Goal: Task Accomplishment & Management: Manage account settings

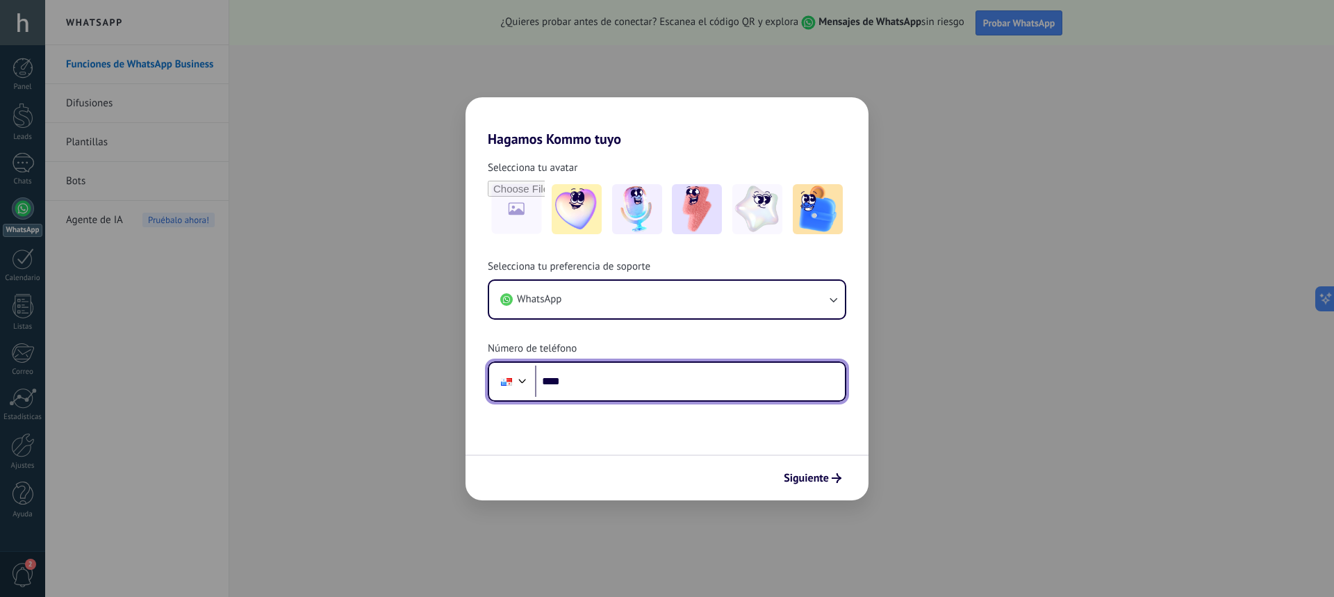
click at [577, 375] on input "****" at bounding box center [690, 381] width 310 height 32
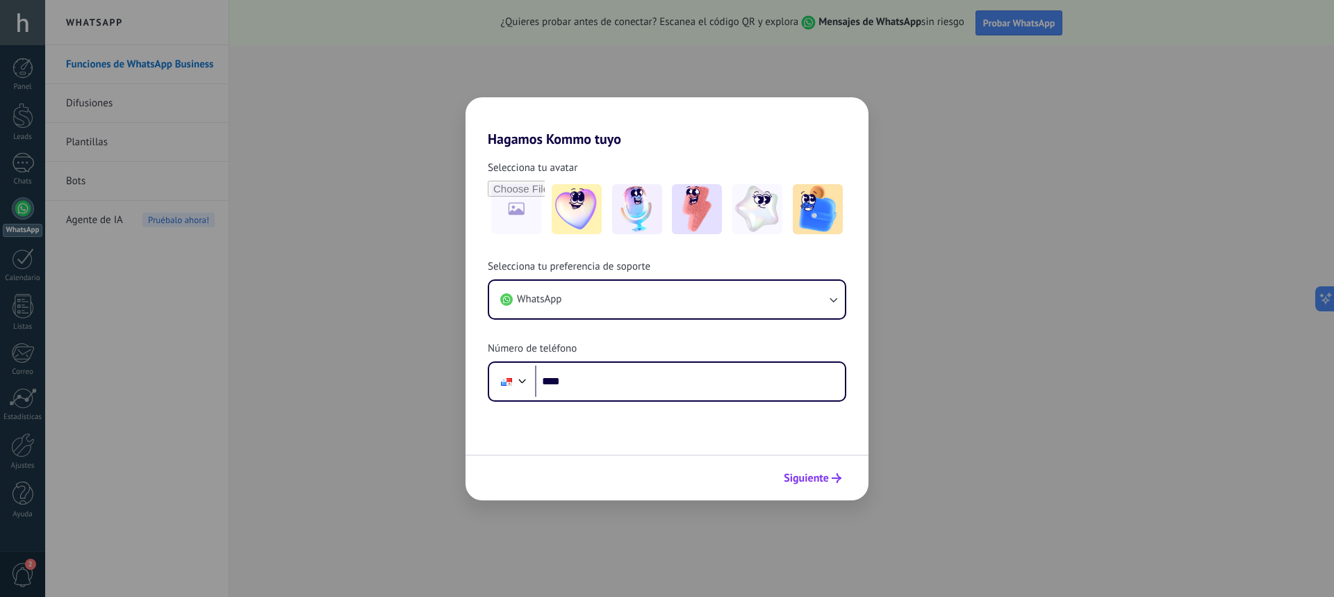
click at [822, 474] on span "Siguiente" at bounding box center [806, 478] width 45 height 10
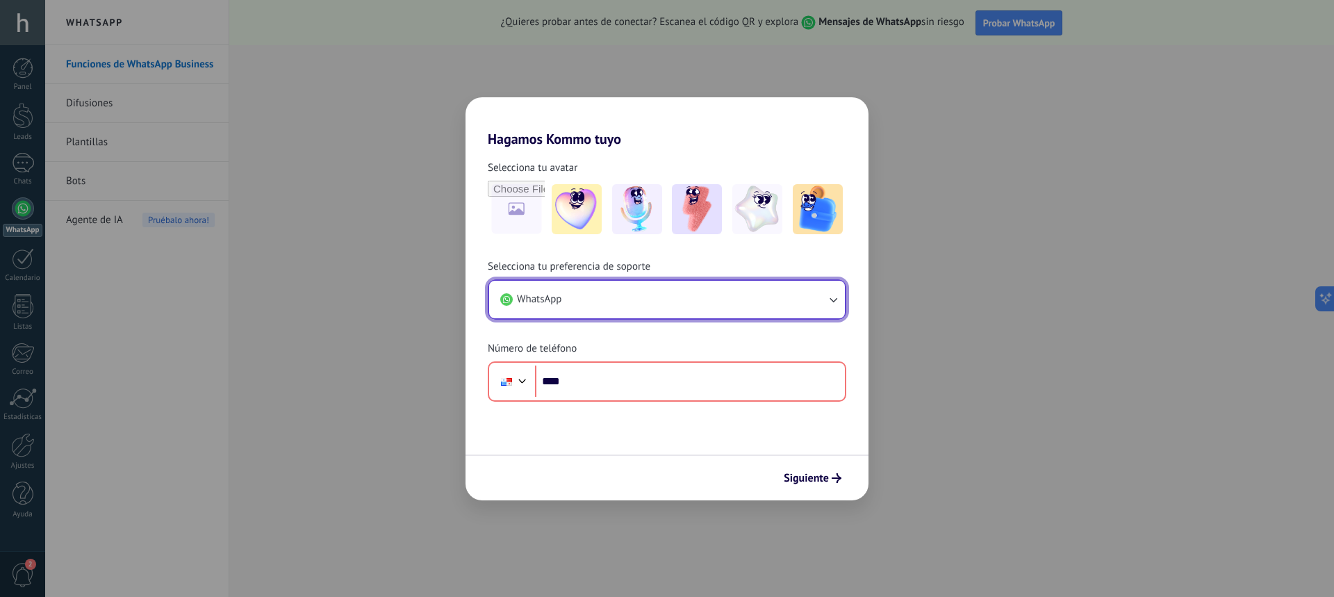
click at [804, 311] on button "WhatsApp" at bounding box center [667, 300] width 356 height 38
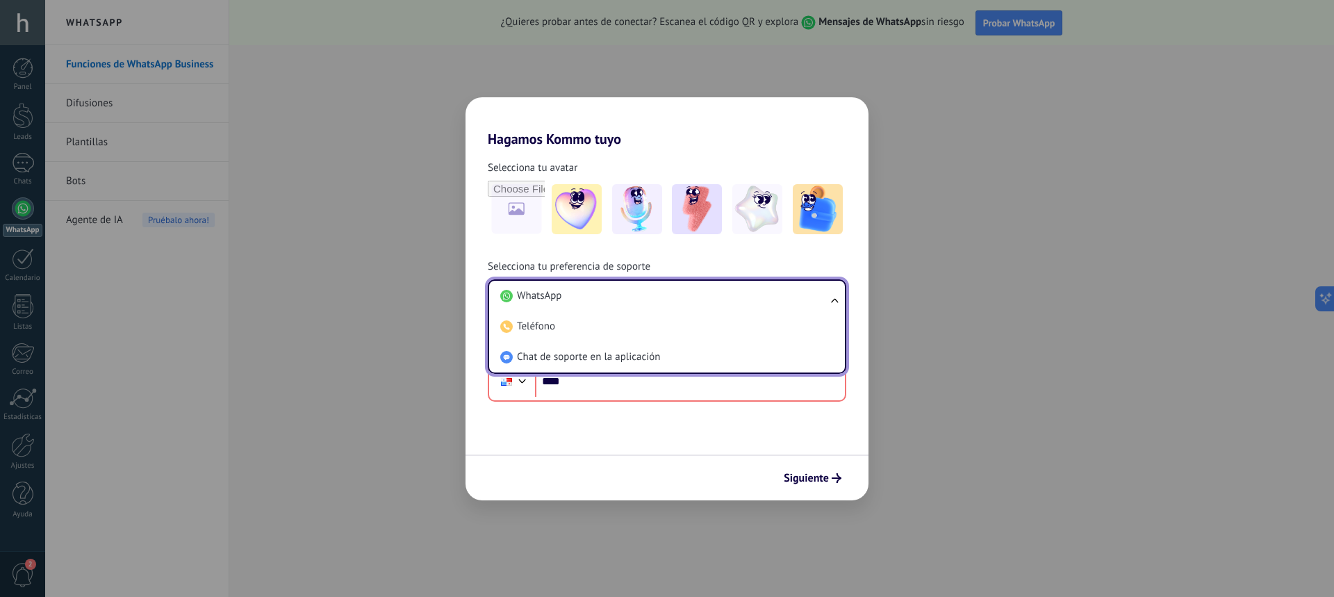
click at [244, 351] on div "Hagamos Kommo tuyo Selecciona tu avatar Selecciona tu preferencia de soporte Wh…" at bounding box center [667, 298] width 1334 height 597
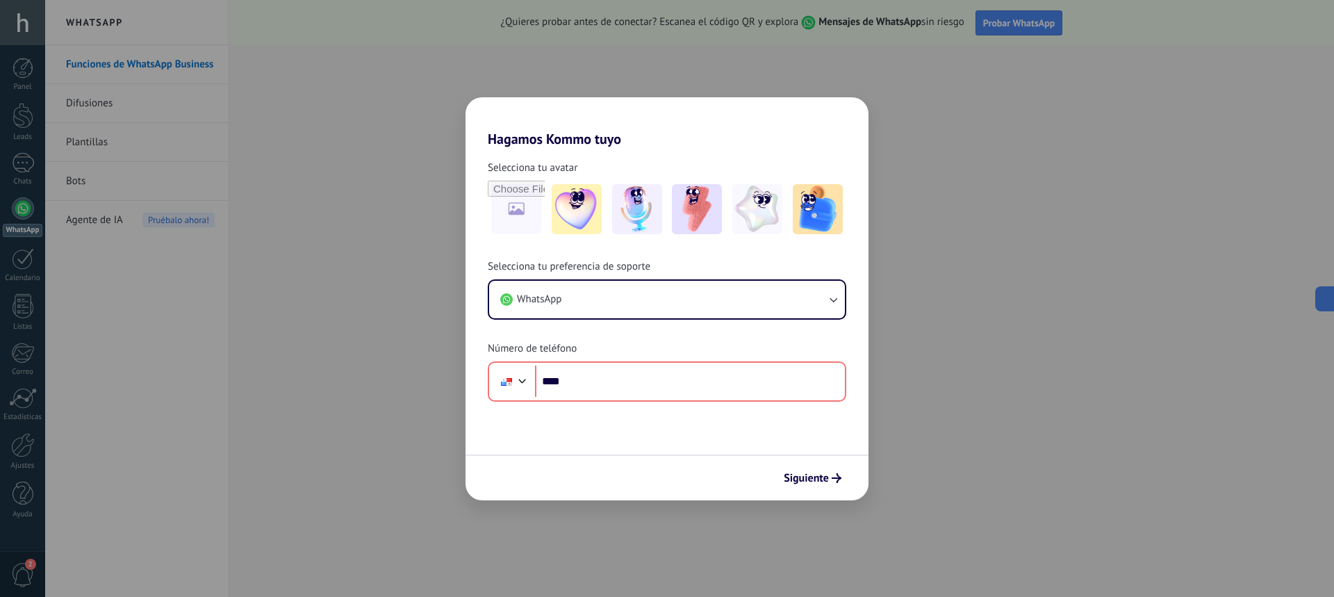
click at [582, 358] on div "Selecciona tu preferencia de soporte WhatsApp Número de teléfono Phone ****" at bounding box center [666, 331] width 403 height 142
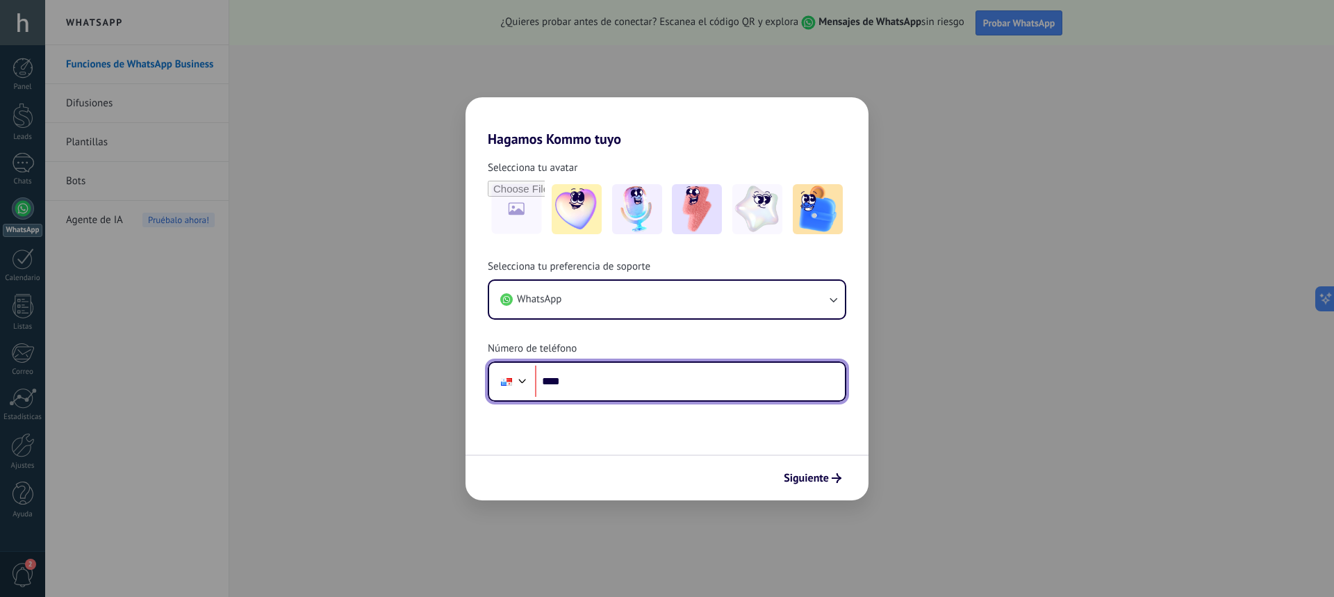
click at [581, 382] on input "****" at bounding box center [690, 381] width 310 height 32
type input "**********"
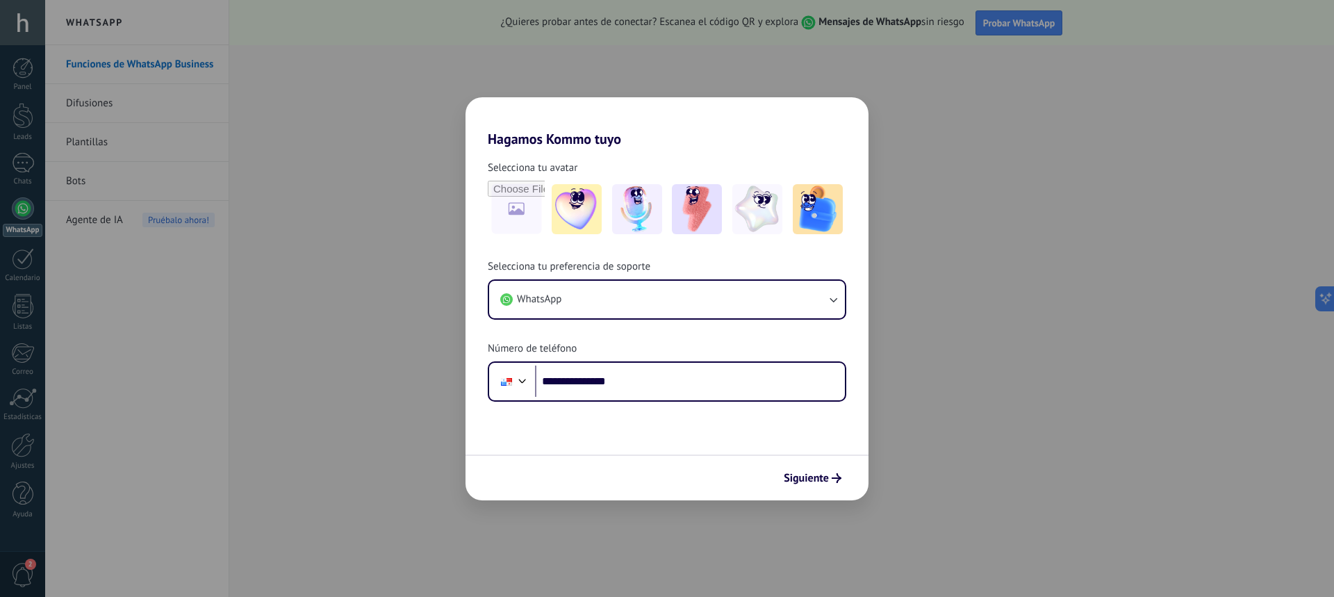
click at [836, 457] on div "Siguiente" at bounding box center [666, 477] width 403 height 46
click at [816, 477] on span "Siguiente" at bounding box center [806, 478] width 45 height 10
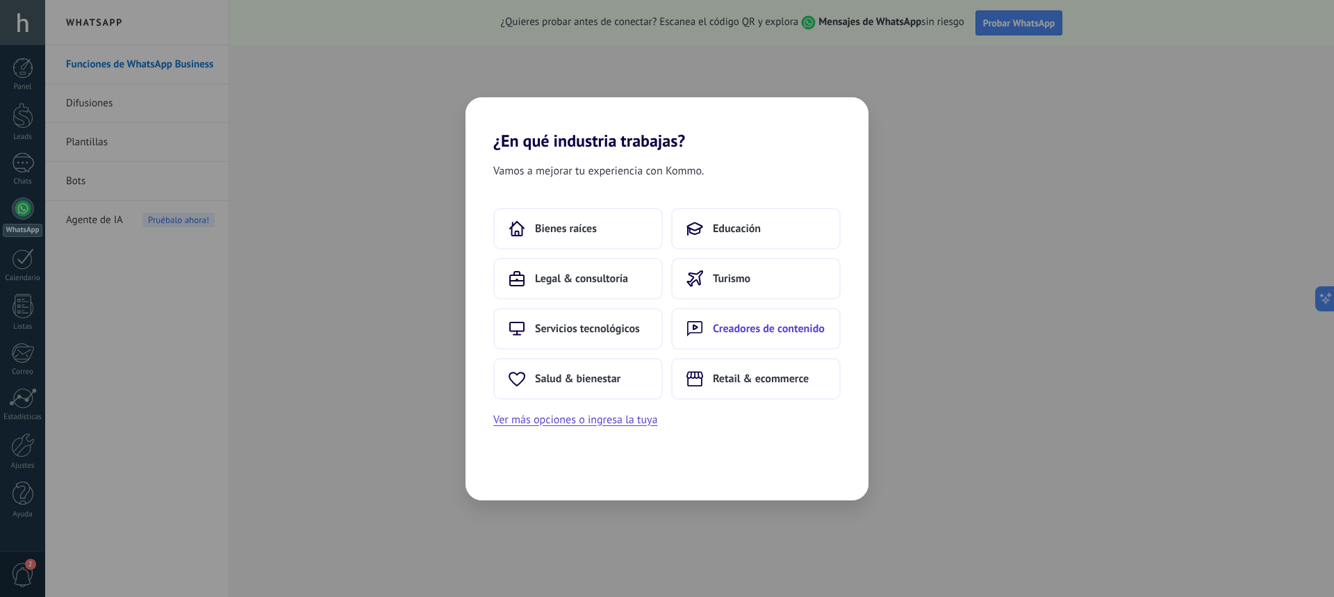
click at [729, 313] on button "Creadores de contenido" at bounding box center [756, 329] width 170 height 42
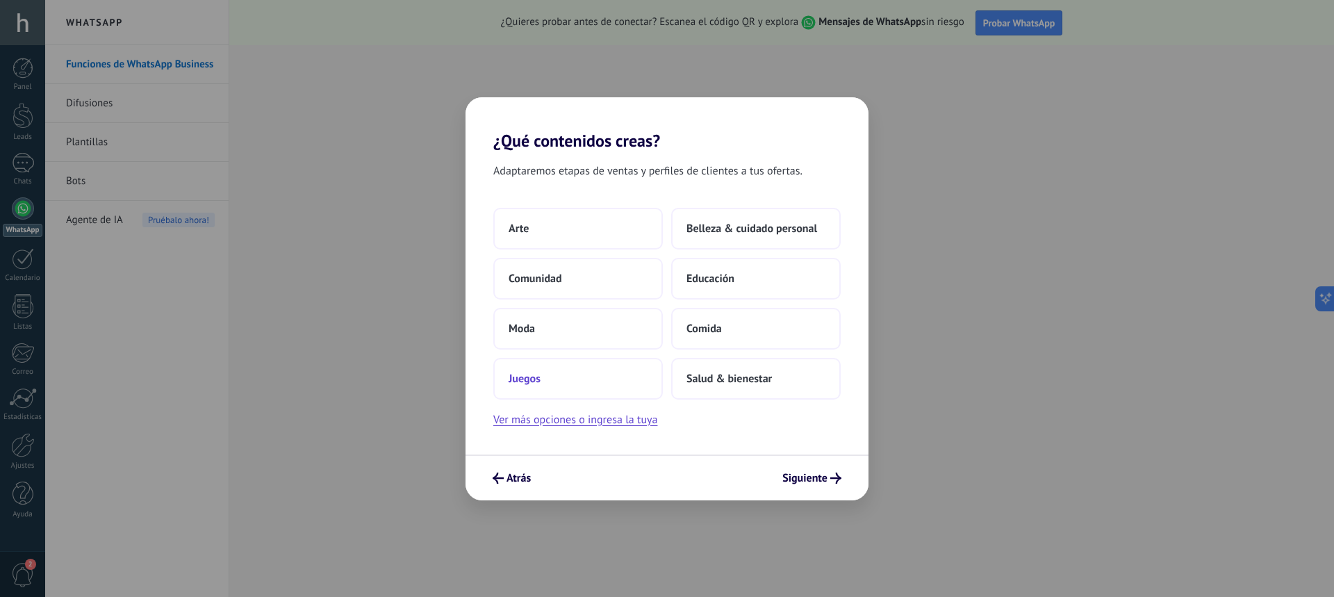
click at [532, 387] on button "Juegos" at bounding box center [578, 379] width 170 height 42
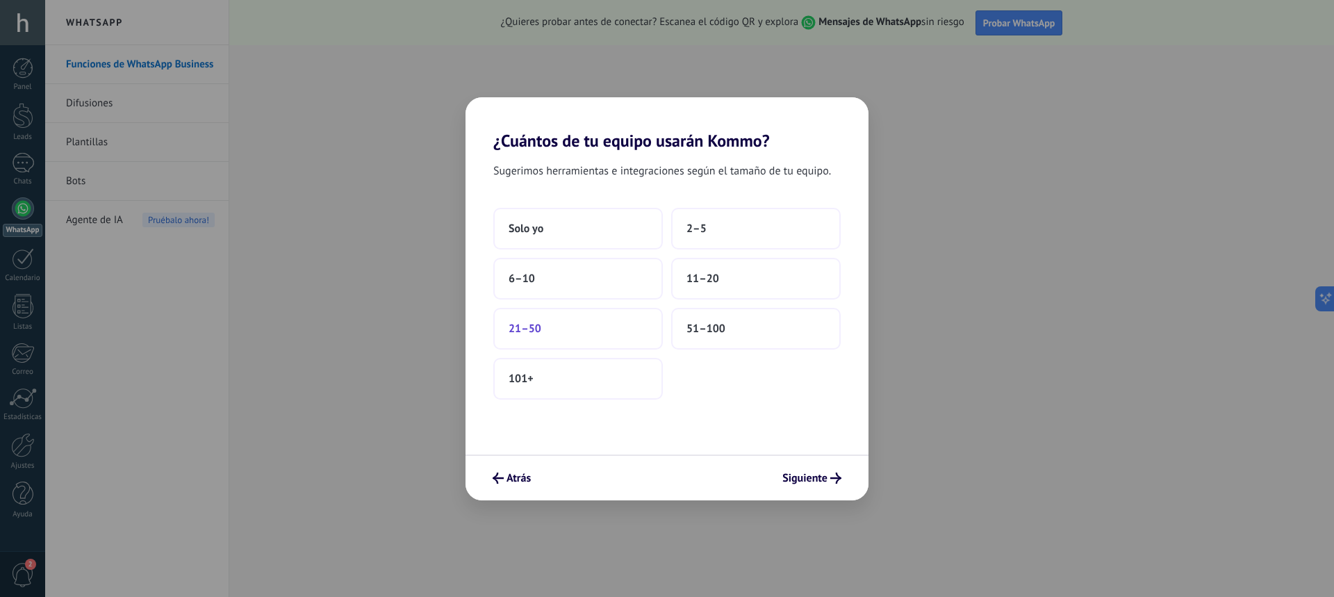
click at [588, 327] on button "21–50" at bounding box center [578, 329] width 170 height 42
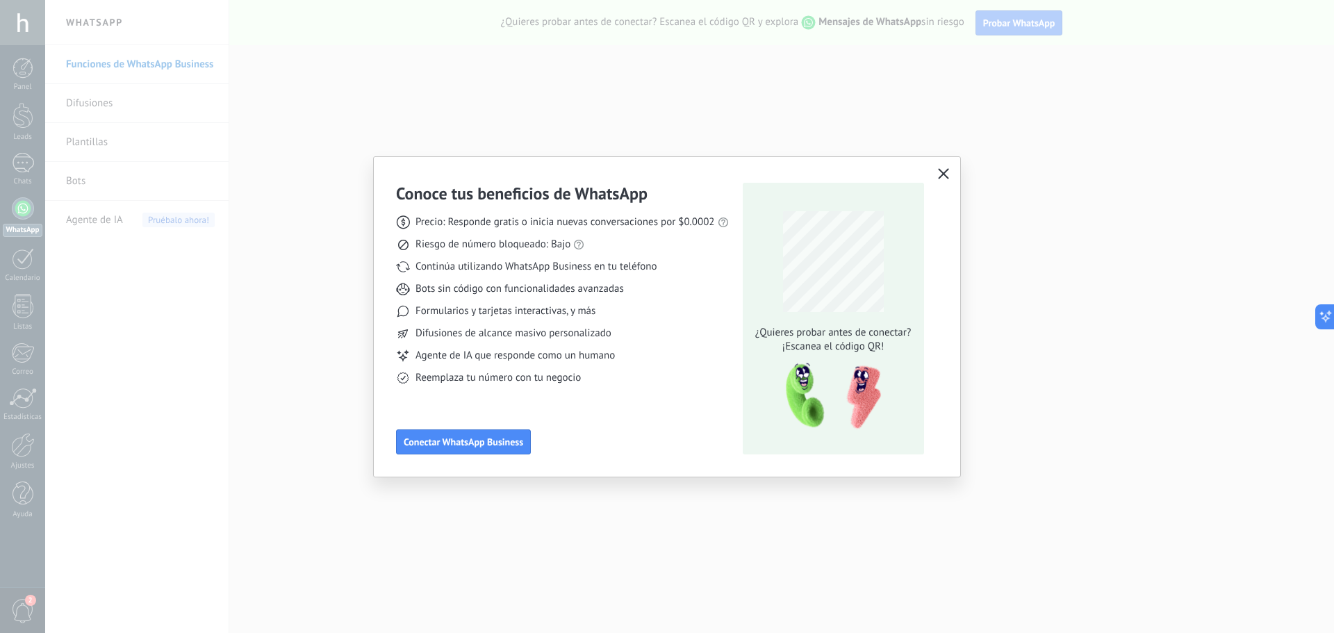
click at [936, 172] on button "button" at bounding box center [943, 174] width 18 height 19
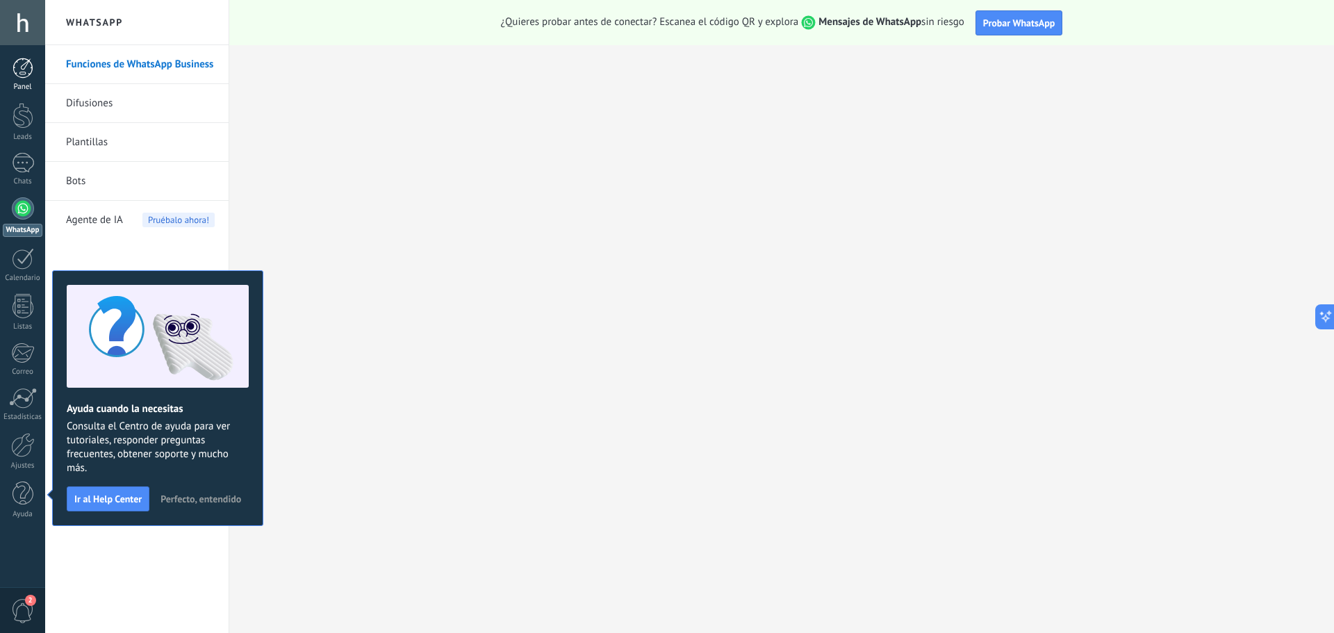
click at [27, 64] on div at bounding box center [23, 68] width 21 height 21
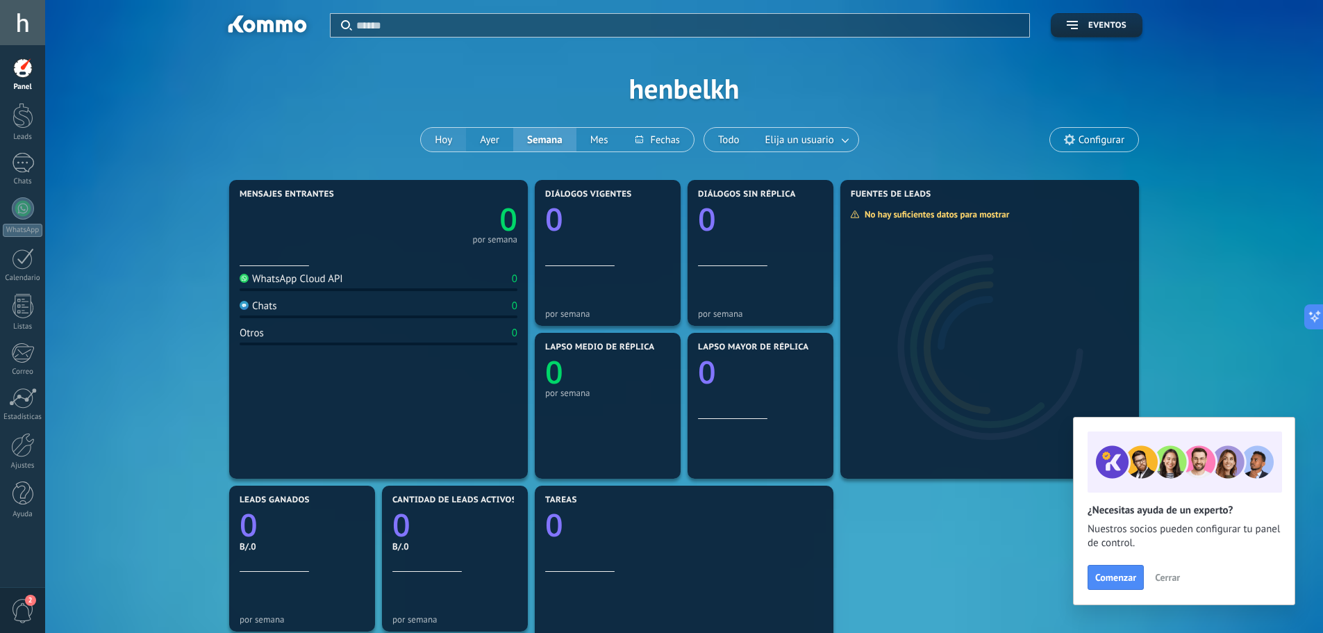
click at [450, 139] on button "Hoy" at bounding box center [443, 140] width 45 height 24
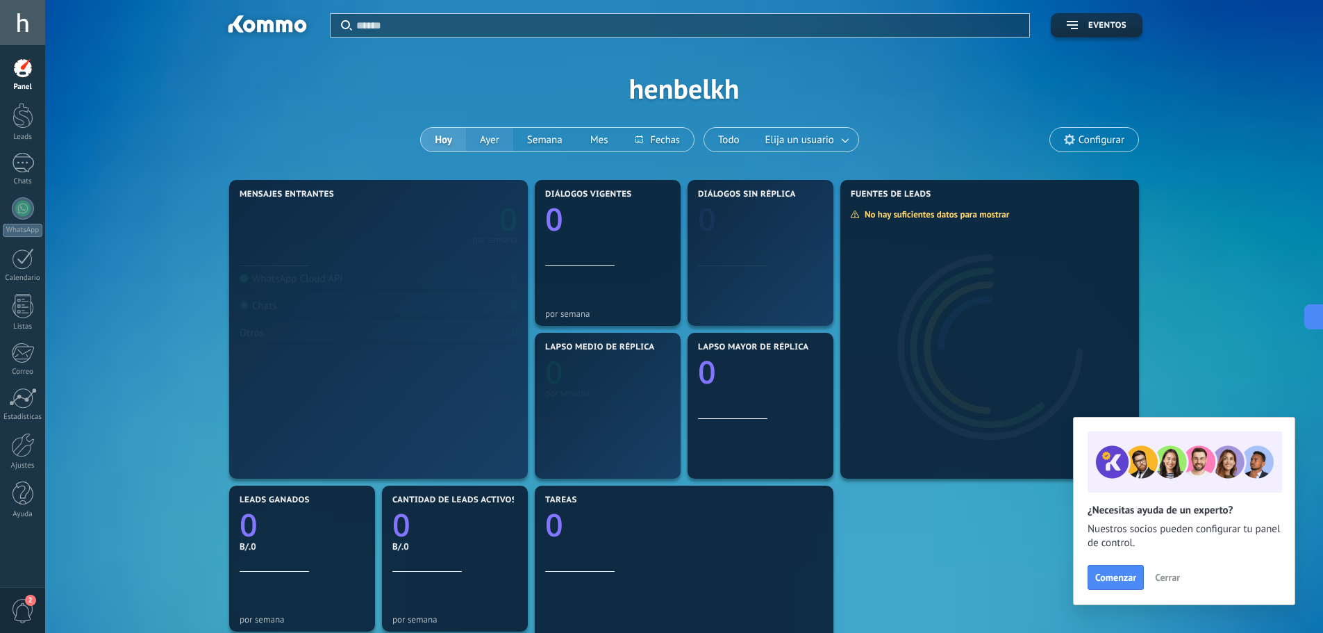
click at [482, 140] on button "Ayer" at bounding box center [489, 140] width 47 height 24
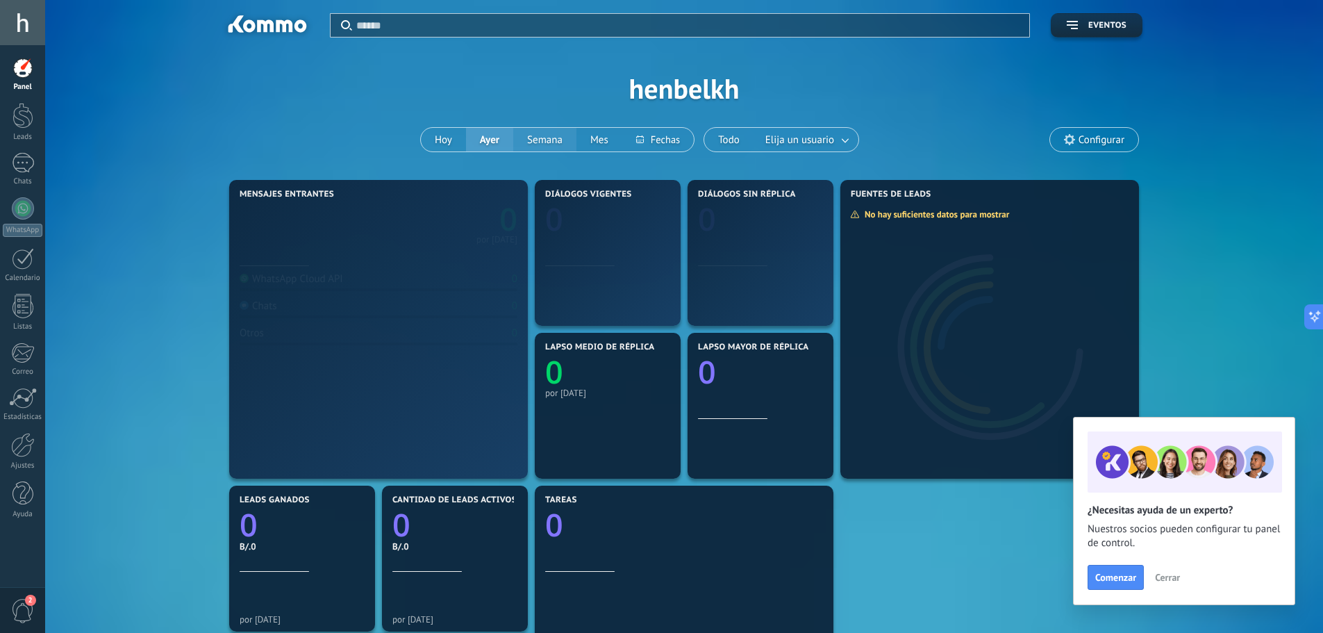
click at [529, 142] on button "Semana" at bounding box center [544, 140] width 63 height 24
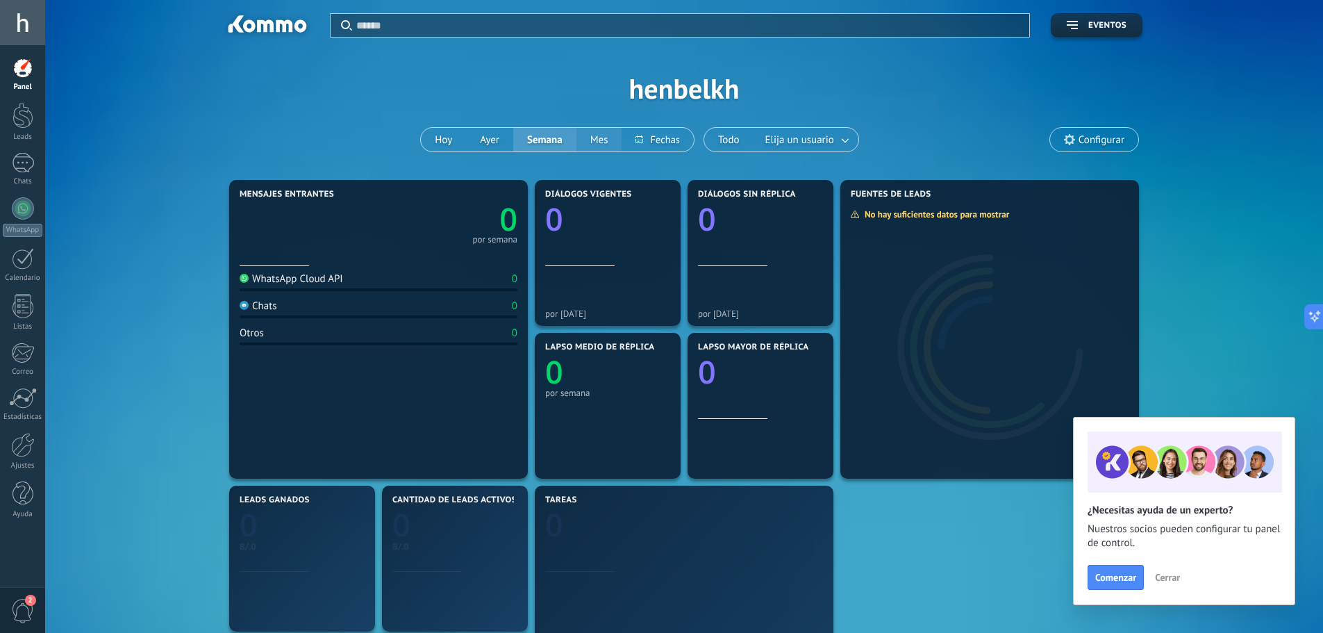
click at [593, 140] on button "Mes" at bounding box center [600, 140] width 46 height 24
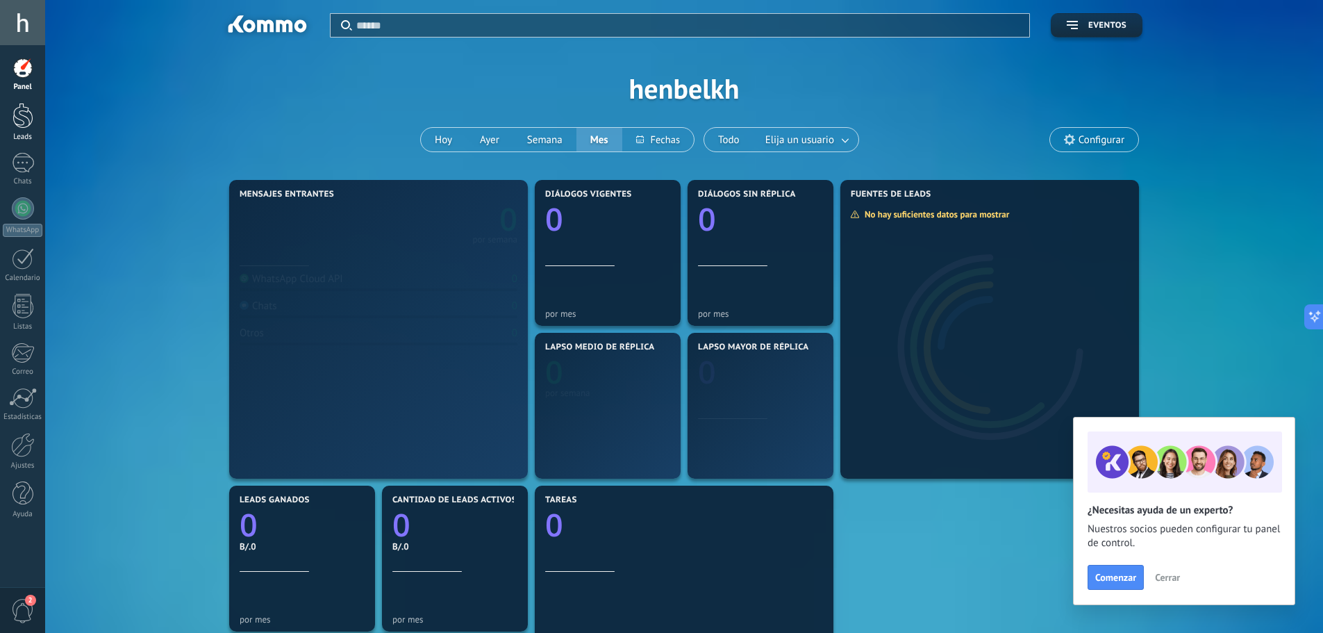
click at [31, 122] on div at bounding box center [23, 116] width 21 height 26
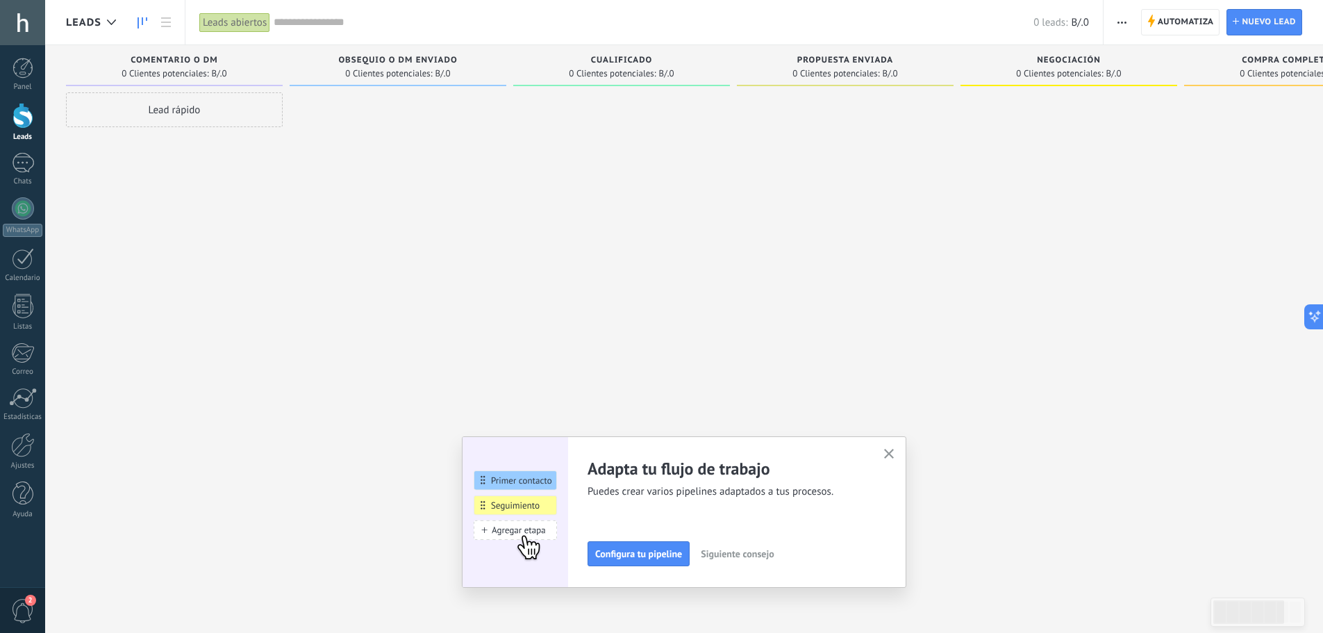
click at [891, 453] on icon "button" at bounding box center [889, 454] width 10 height 10
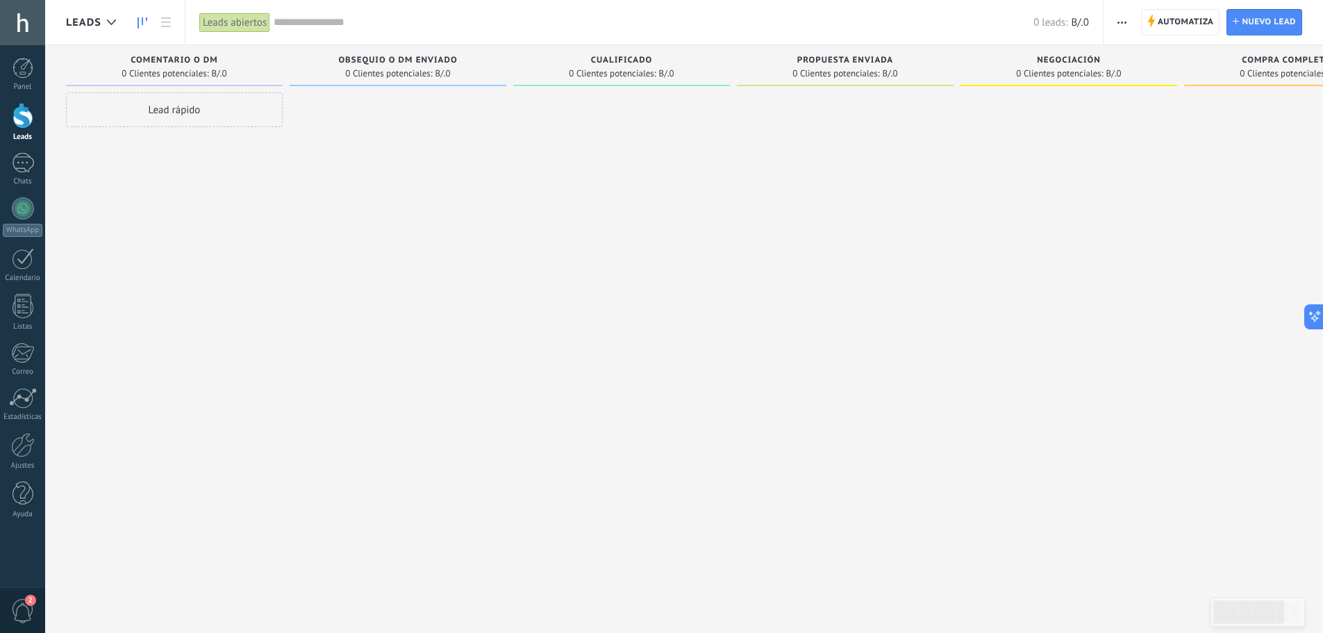
click at [395, 69] on span "0 Clientes potenciales:" at bounding box center [388, 73] width 87 height 8
click at [850, 74] on span "0 Clientes potenciales:" at bounding box center [836, 73] width 87 height 8
click at [29, 206] on div at bounding box center [23, 208] width 22 height 22
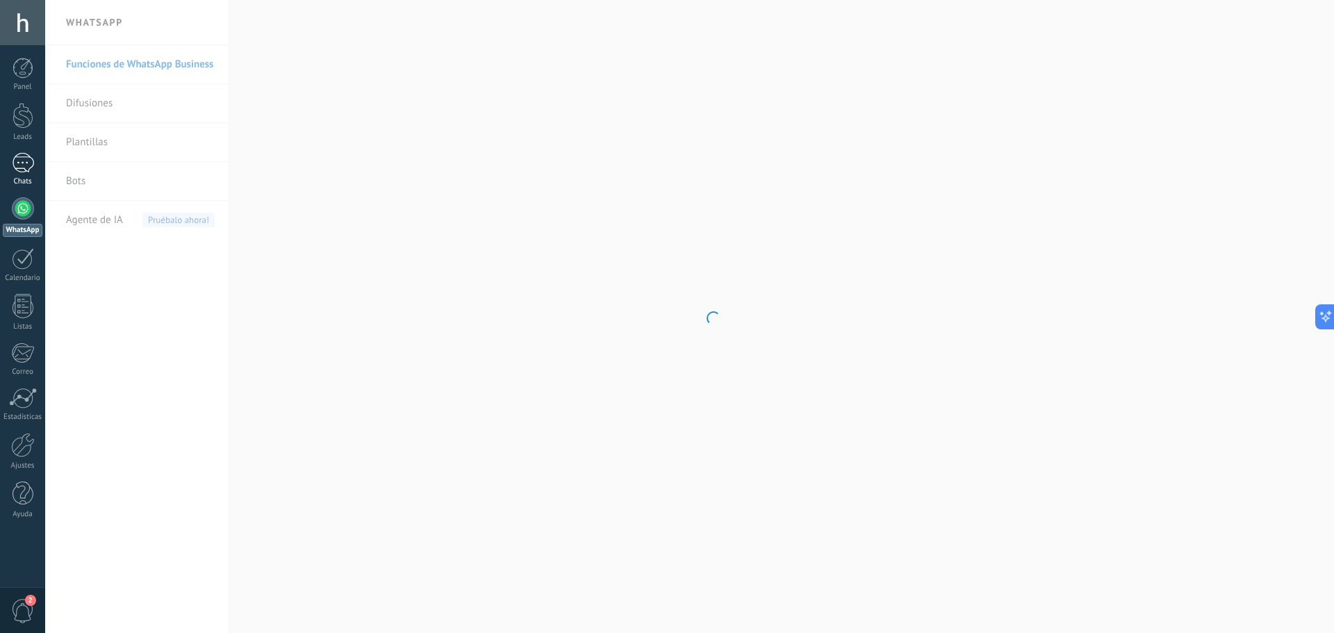
click at [22, 161] on div at bounding box center [23, 163] width 22 height 20
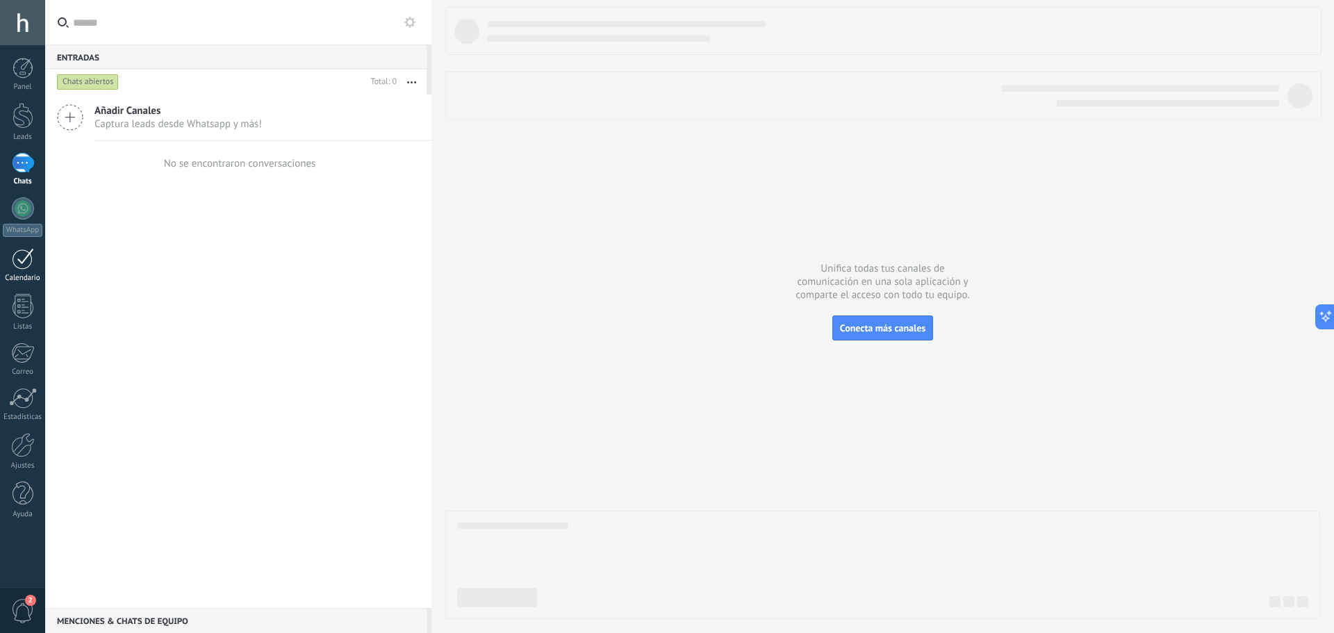
click at [27, 267] on div at bounding box center [23, 259] width 22 height 22
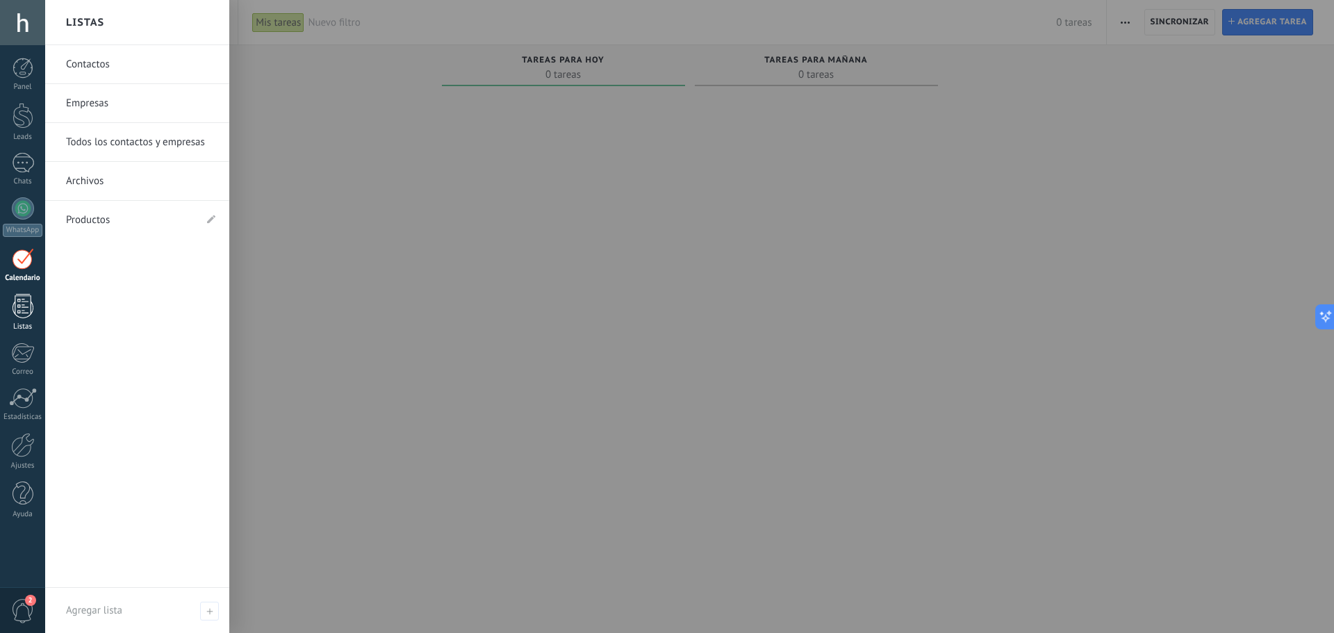
click at [26, 309] on div at bounding box center [23, 306] width 21 height 24
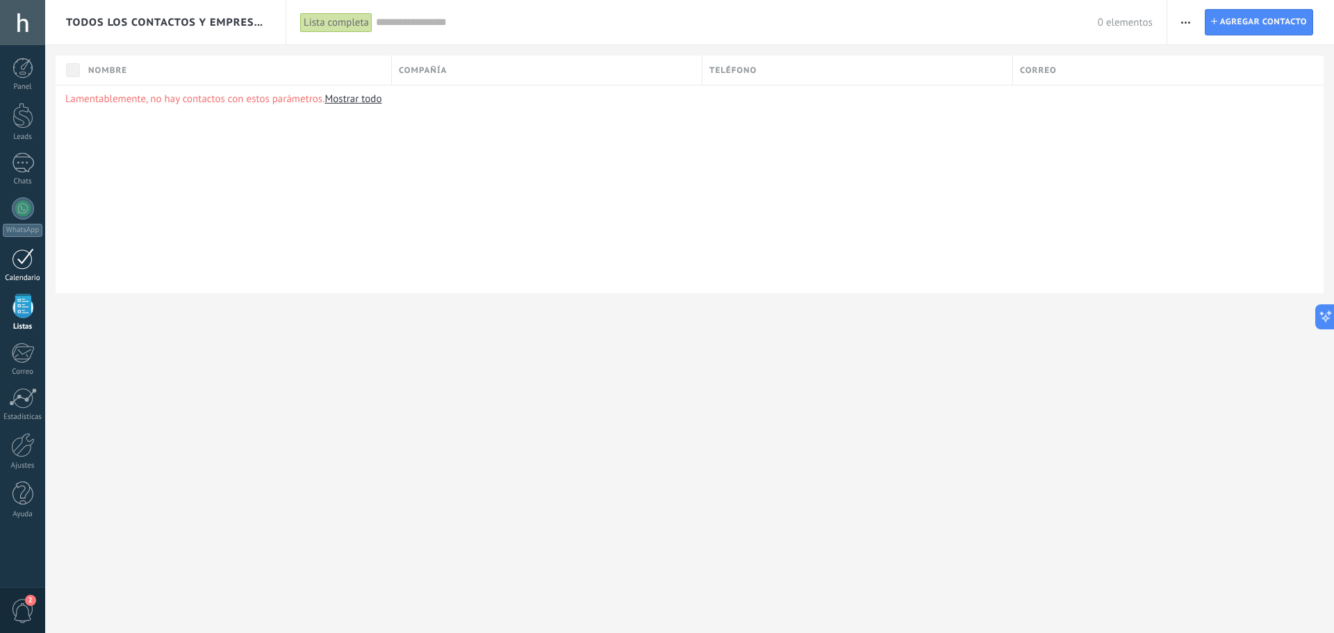
click at [26, 266] on div at bounding box center [23, 259] width 22 height 22
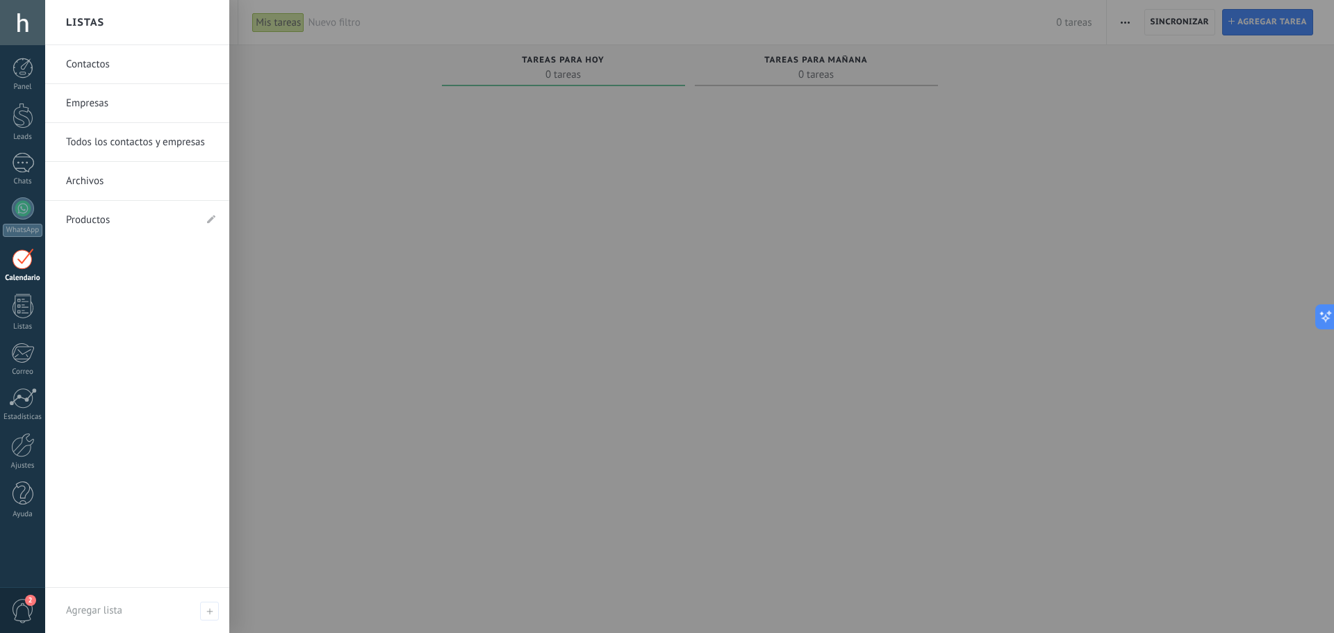
click at [76, 72] on link "Contactos" at bounding box center [140, 64] width 149 height 39
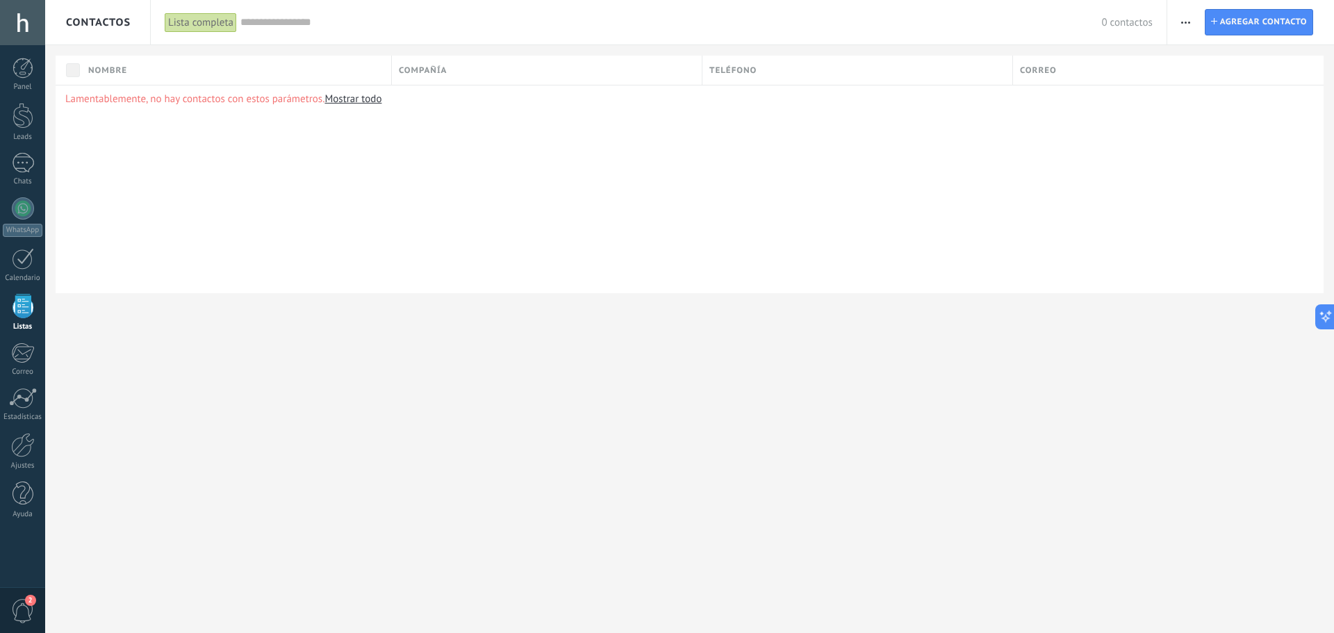
click at [566, 69] on div "Compañía" at bounding box center [547, 70] width 310 height 29
click at [786, 70] on div "Teléfono" at bounding box center [857, 70] width 310 height 29
click at [1041, 69] on span "Correo" at bounding box center [1038, 70] width 37 height 13
drag, startPoint x: 855, startPoint y: 154, endPoint x: 835, endPoint y: 159, distance: 20.9
click at [854, 154] on div "Lamentablemente, no hay contactos con estos parámetros. Mostrar todo" at bounding box center [690, 189] width 1268 height 208
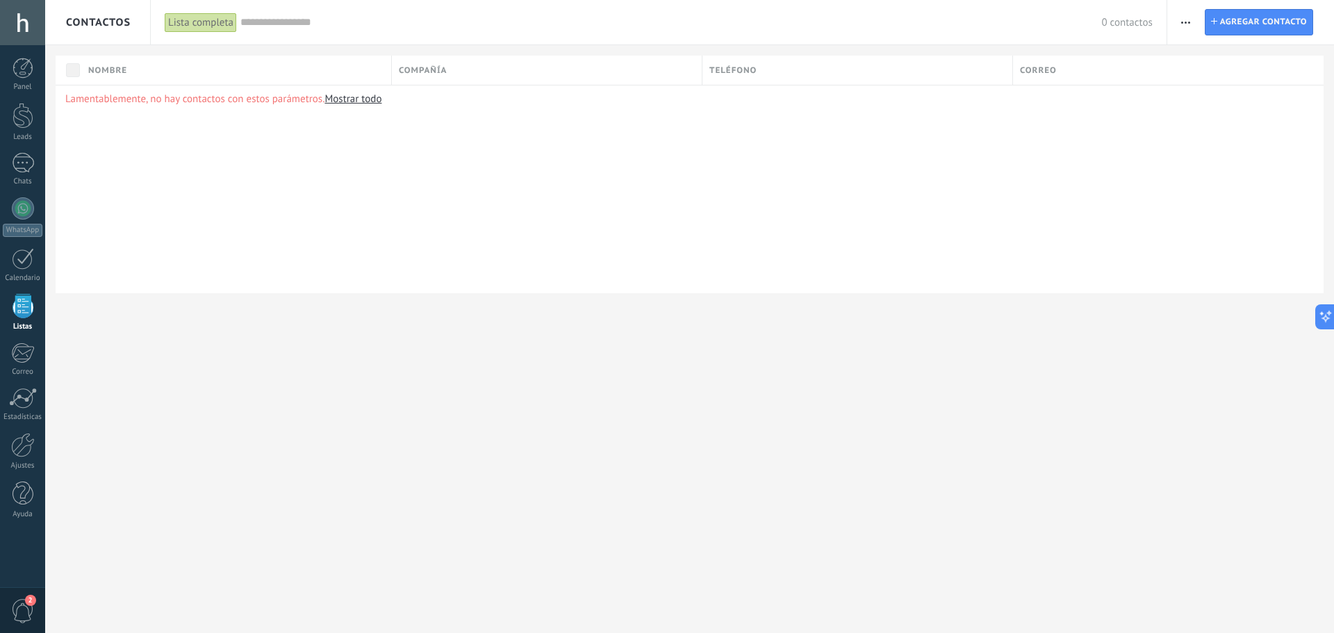
click at [38, 24] on div at bounding box center [22, 22] width 45 height 45
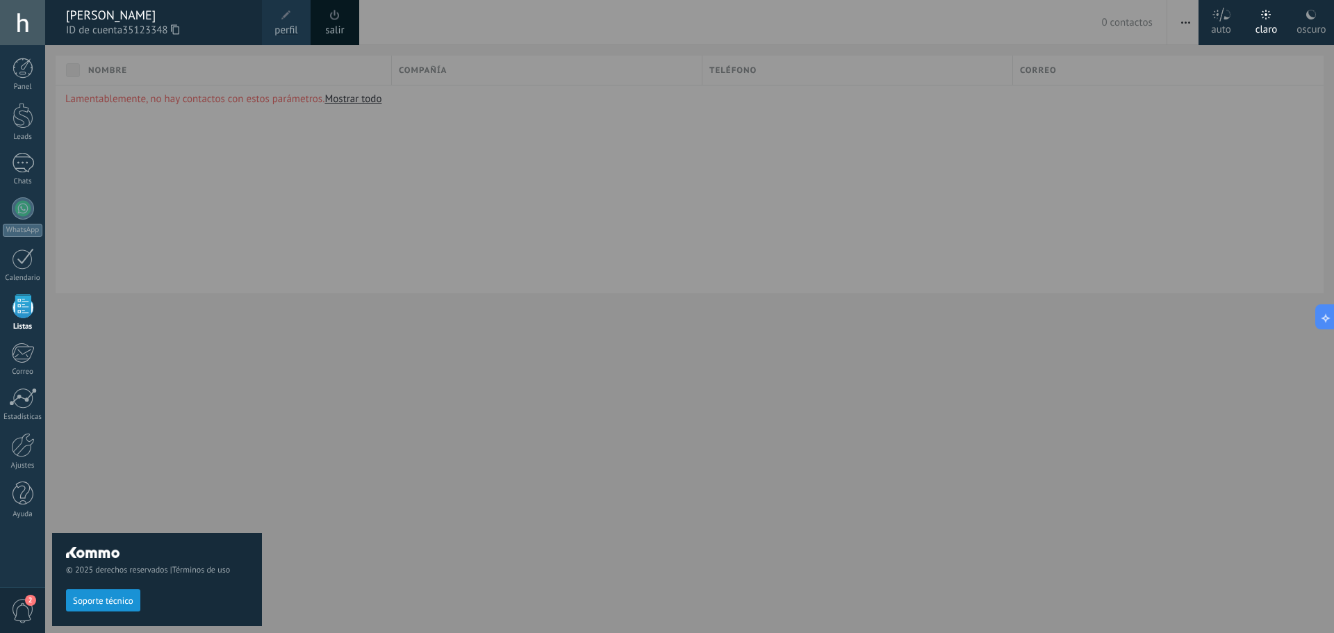
click at [338, 266] on div at bounding box center [712, 316] width 1334 height 633
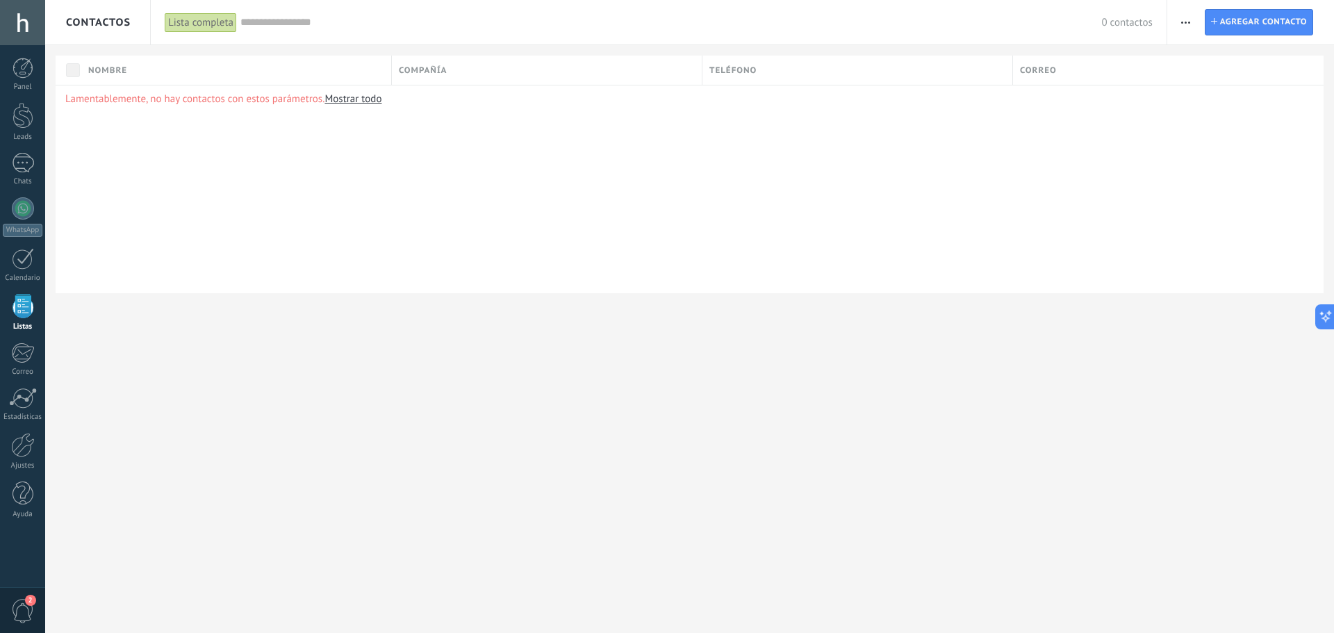
click at [26, 26] on div at bounding box center [22, 22] width 45 height 45
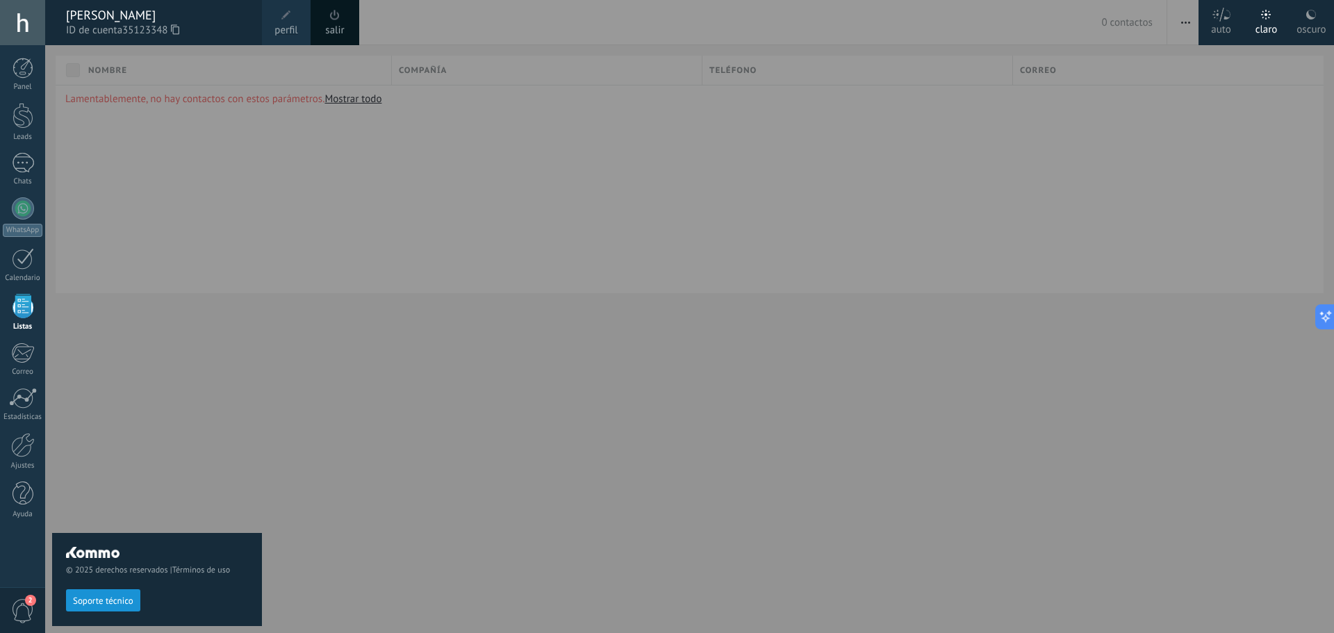
click at [308, 213] on div at bounding box center [712, 316] width 1334 height 633
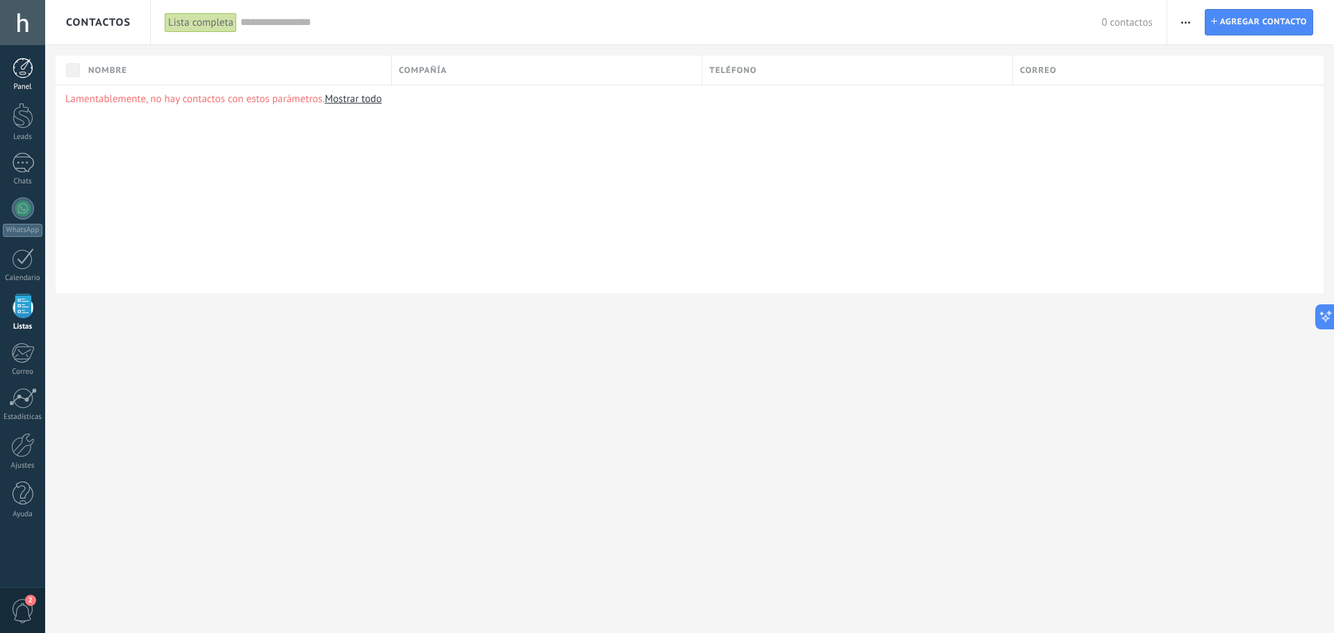
click at [25, 84] on div "Panel" at bounding box center [23, 87] width 40 height 9
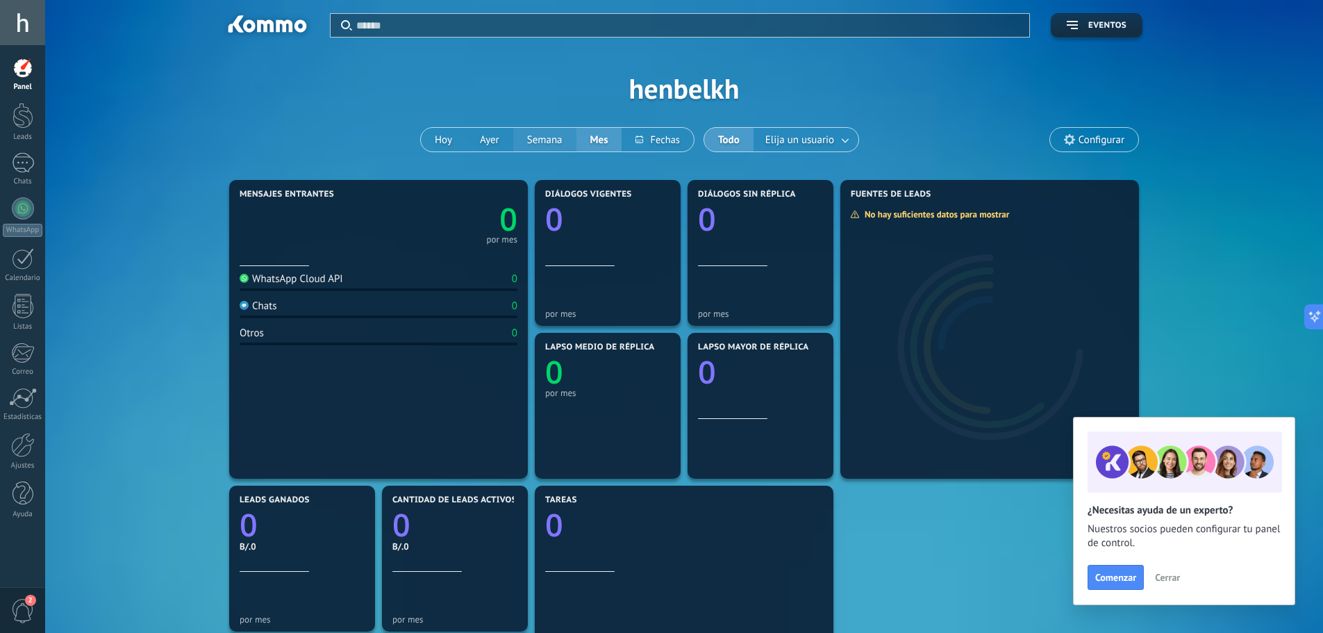
click at [541, 144] on button "Semana" at bounding box center [544, 140] width 63 height 24
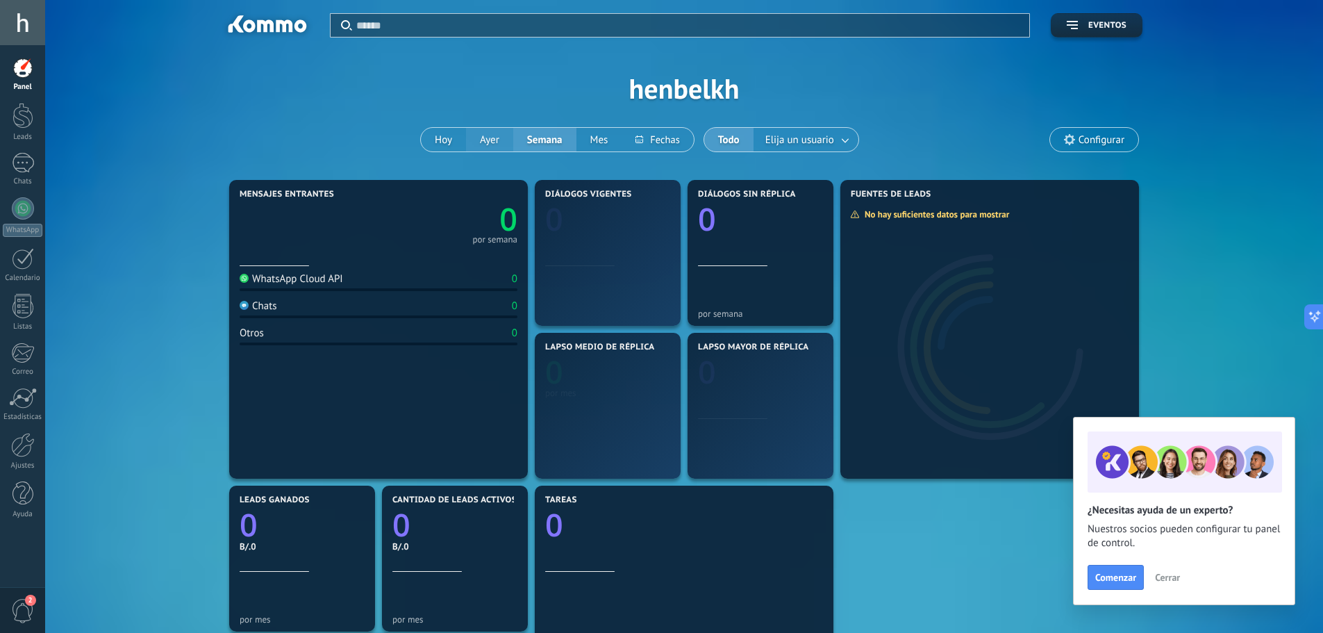
click at [493, 143] on button "Ayer" at bounding box center [489, 140] width 47 height 24
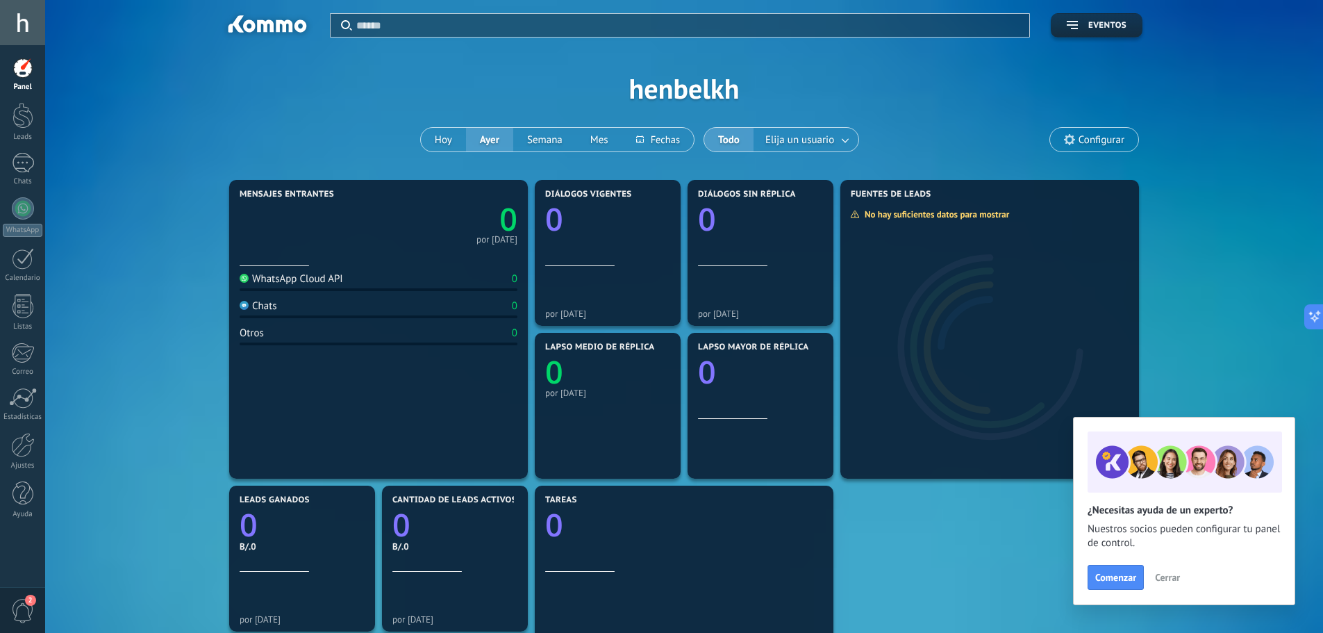
click at [28, 24] on div at bounding box center [22, 22] width 45 height 45
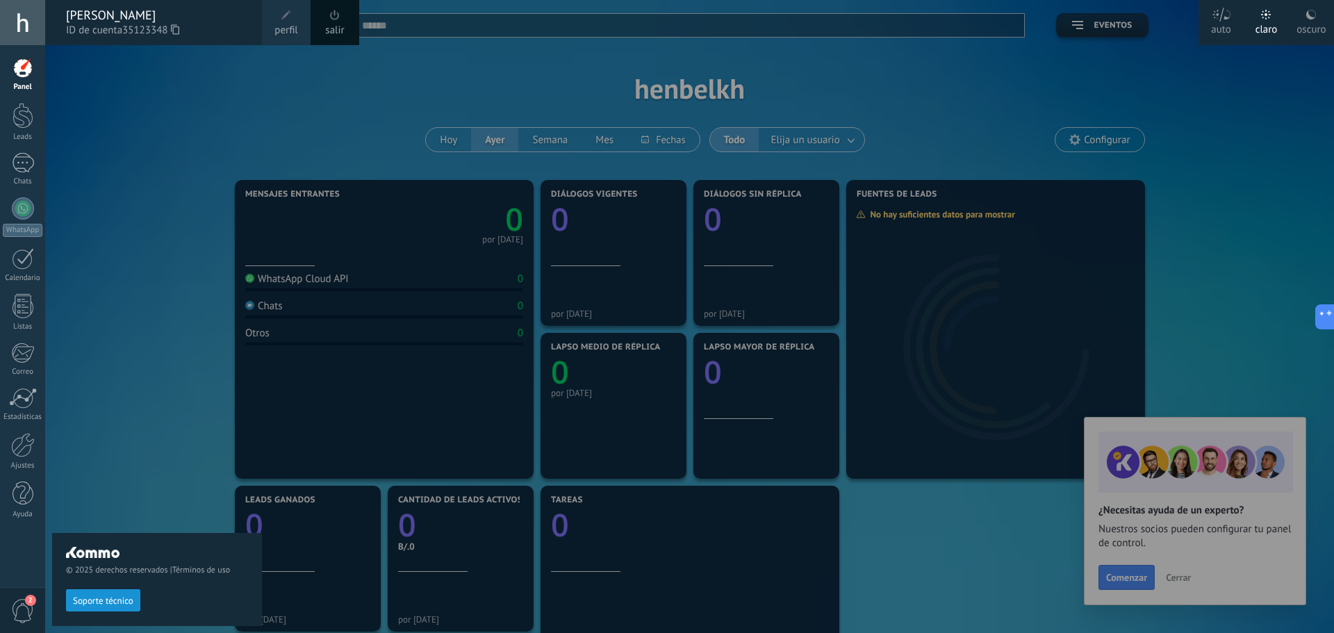
click at [210, 96] on div "© 2025 derechos reservados | Términos de uso Soporte técnico" at bounding box center [157, 339] width 210 height 588
click at [324, 23] on div "salir" at bounding box center [335, 22] width 49 height 45
